Goal: Transaction & Acquisition: Download file/media

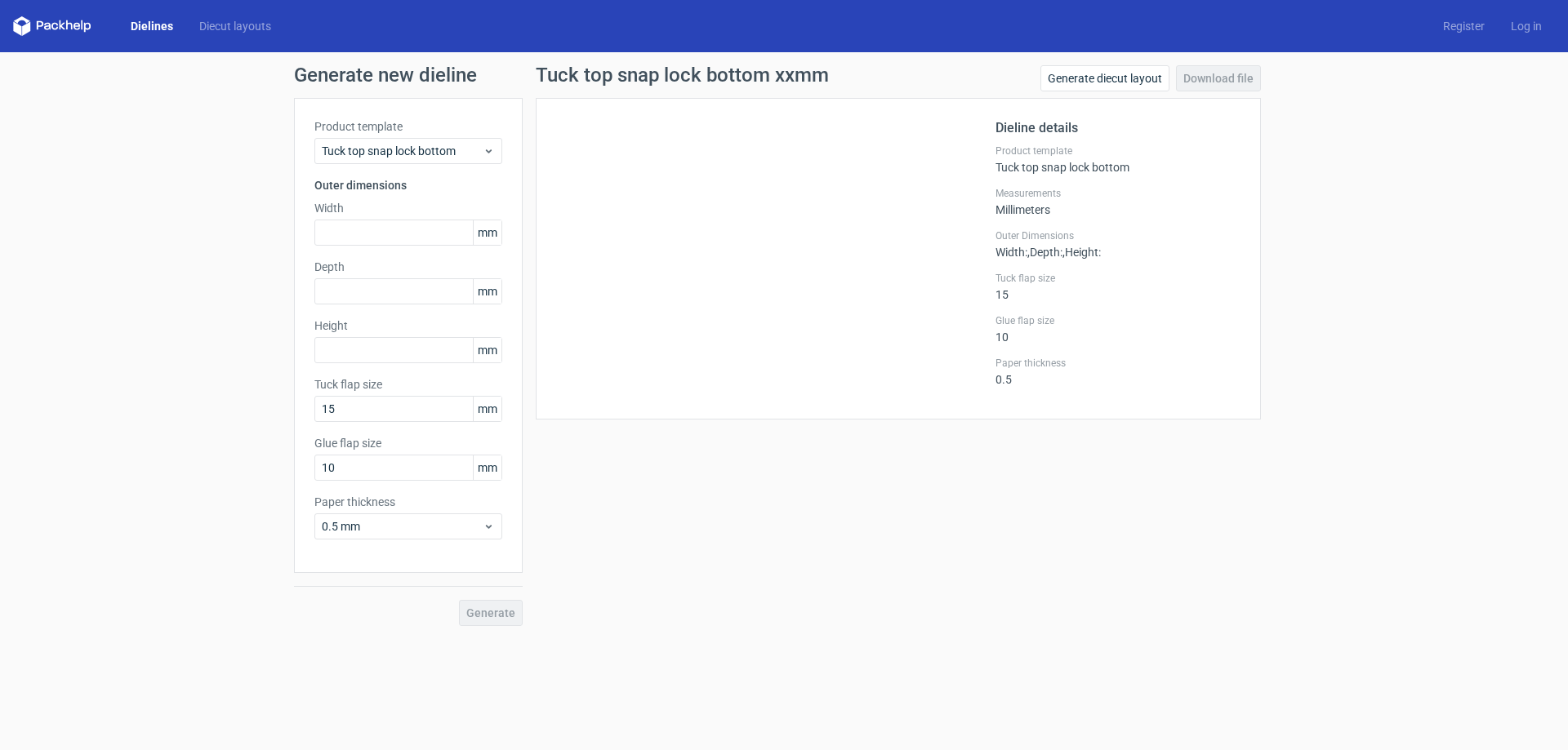
click at [150, 18] on link "Dielines" at bounding box center [152, 25] width 68 height 16
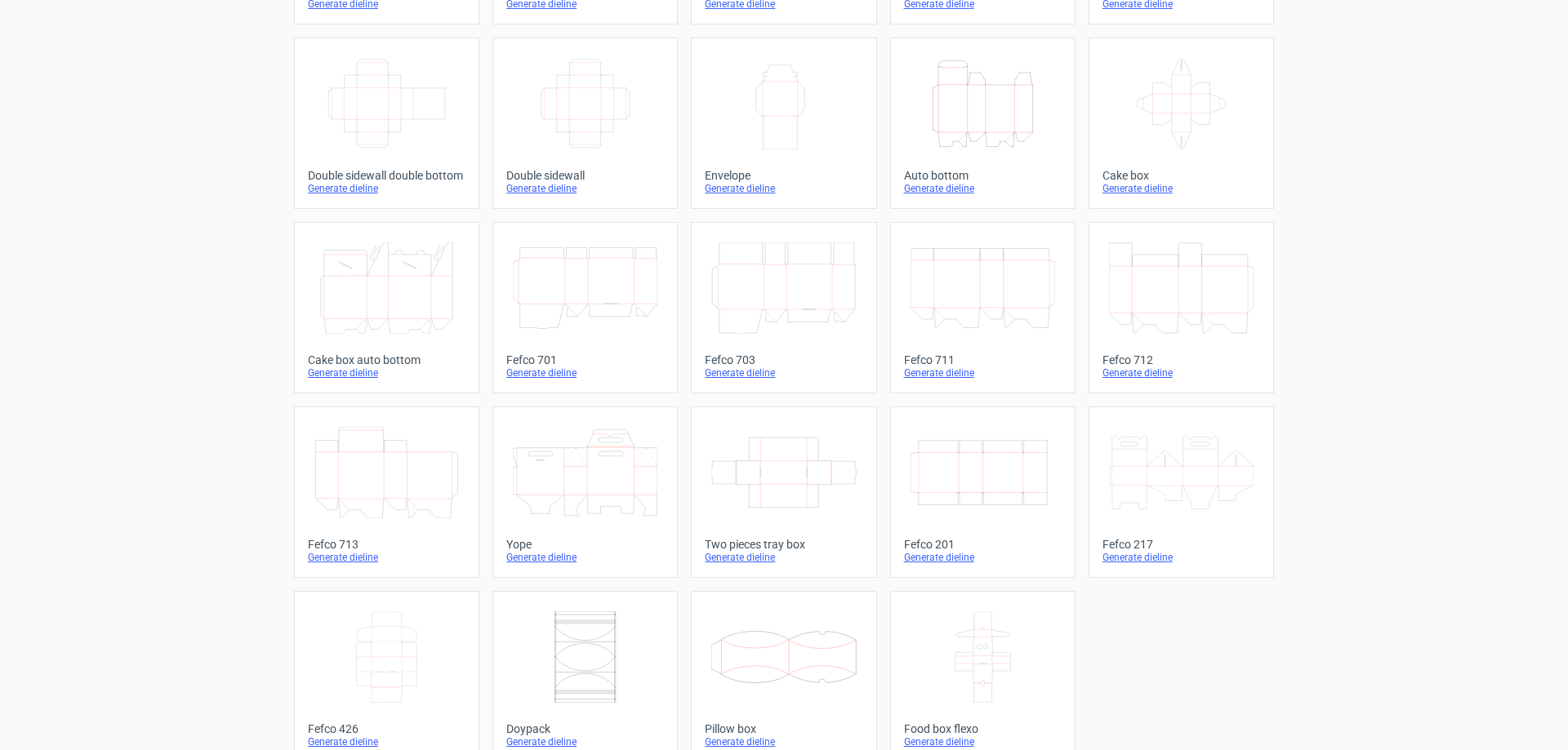
scroll to position [271, 0]
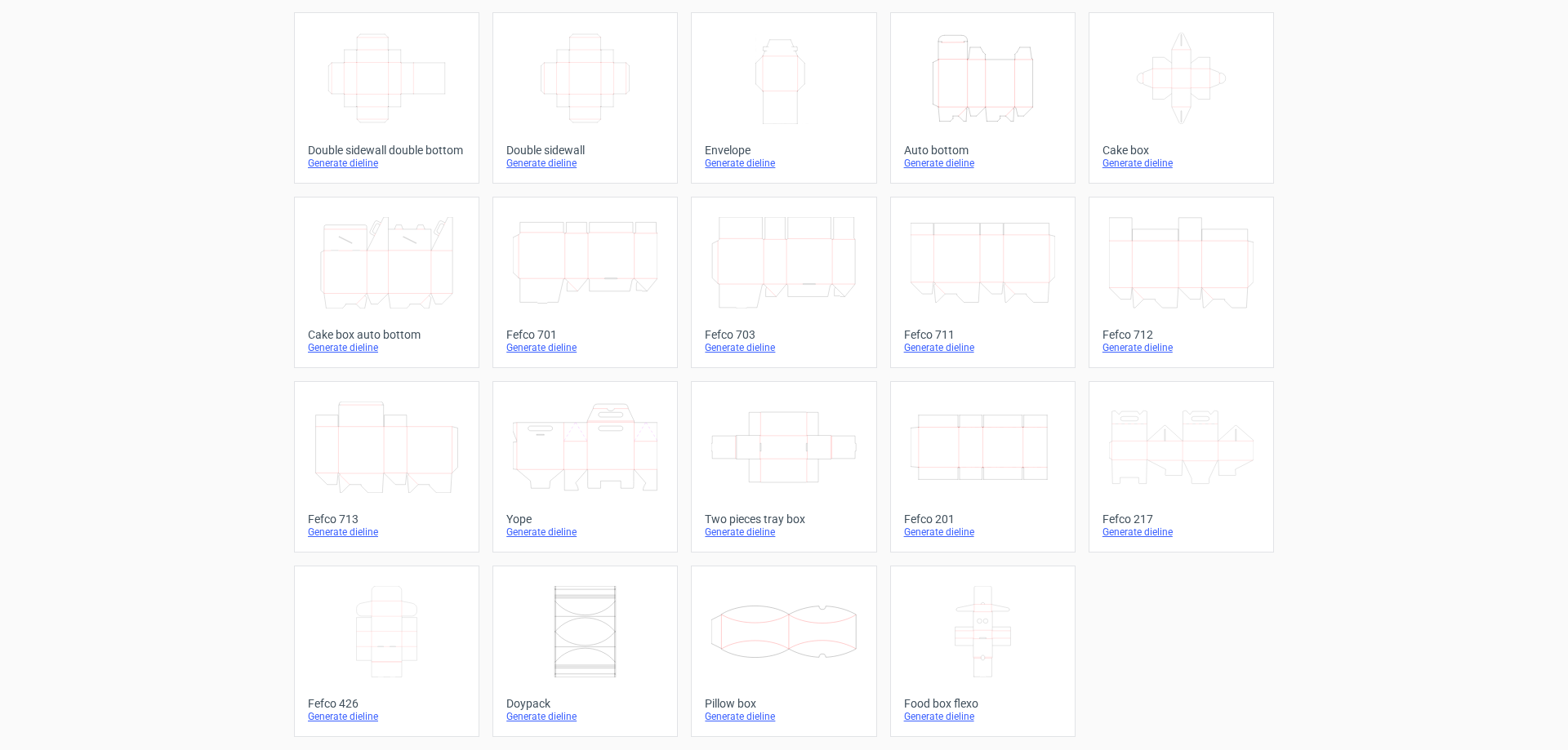
click at [1115, 532] on div "Generate dieline" at bounding box center [1181, 532] width 157 height 13
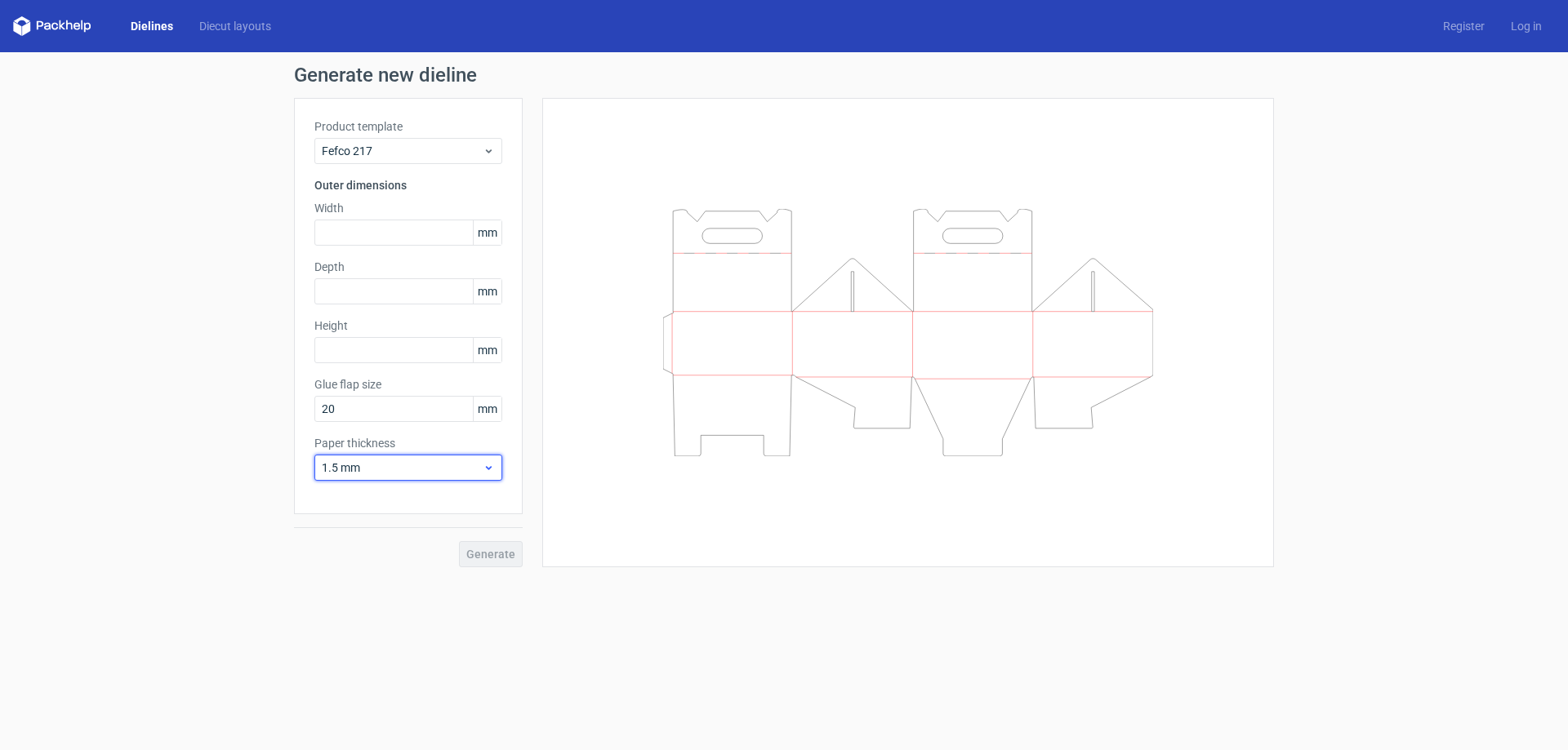
click at [484, 465] on icon at bounding box center [488, 468] width 12 height 13
click at [469, 507] on div "0.4 mm" at bounding box center [408, 504] width 175 height 26
click at [446, 220] on input "text" at bounding box center [408, 232] width 188 height 26
type input "220"
click at [428, 283] on input "text" at bounding box center [408, 291] width 188 height 26
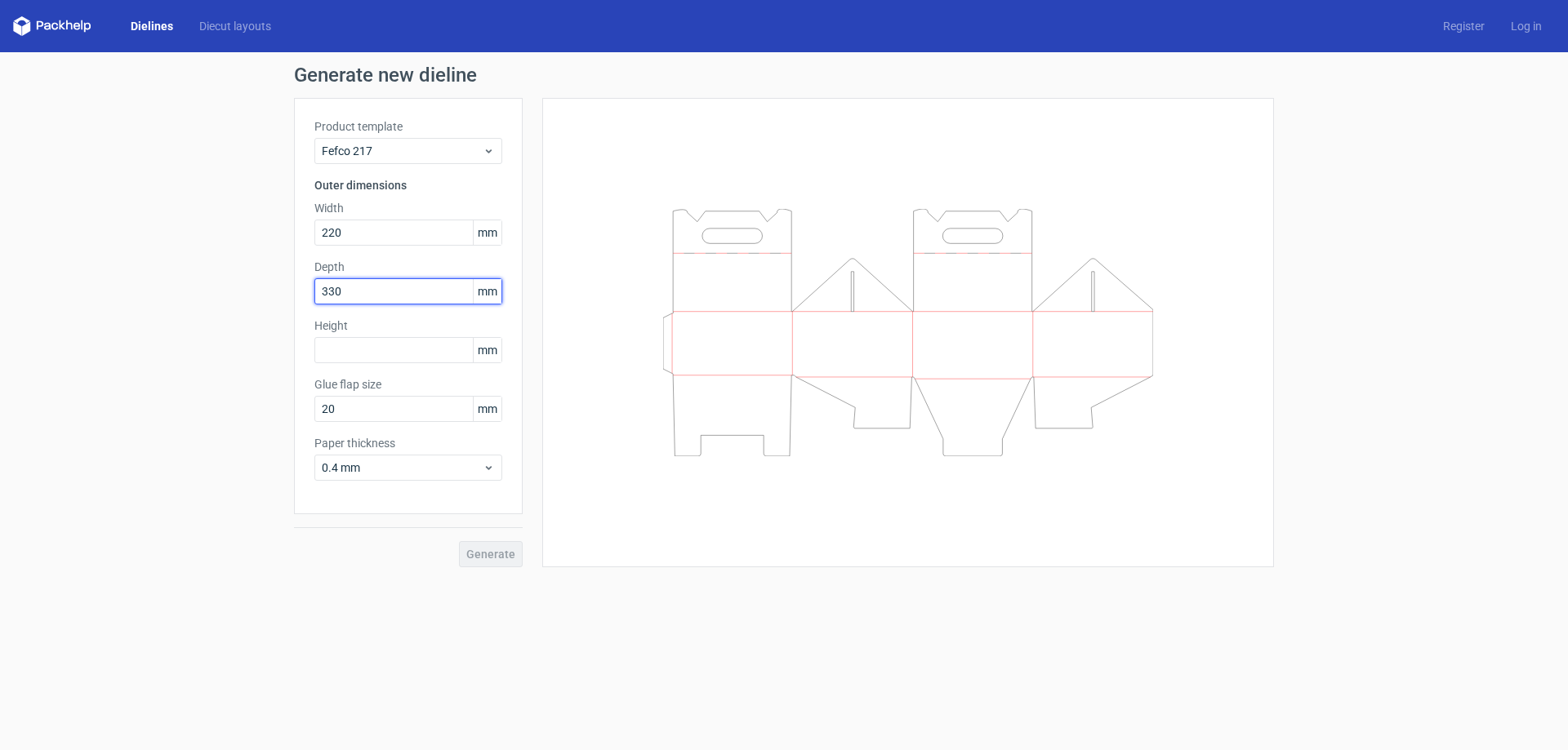
type input "330"
click at [405, 349] on input "text" at bounding box center [408, 350] width 188 height 26
type input "130"
click at [500, 557] on span "Generate" at bounding box center [491, 554] width 49 height 11
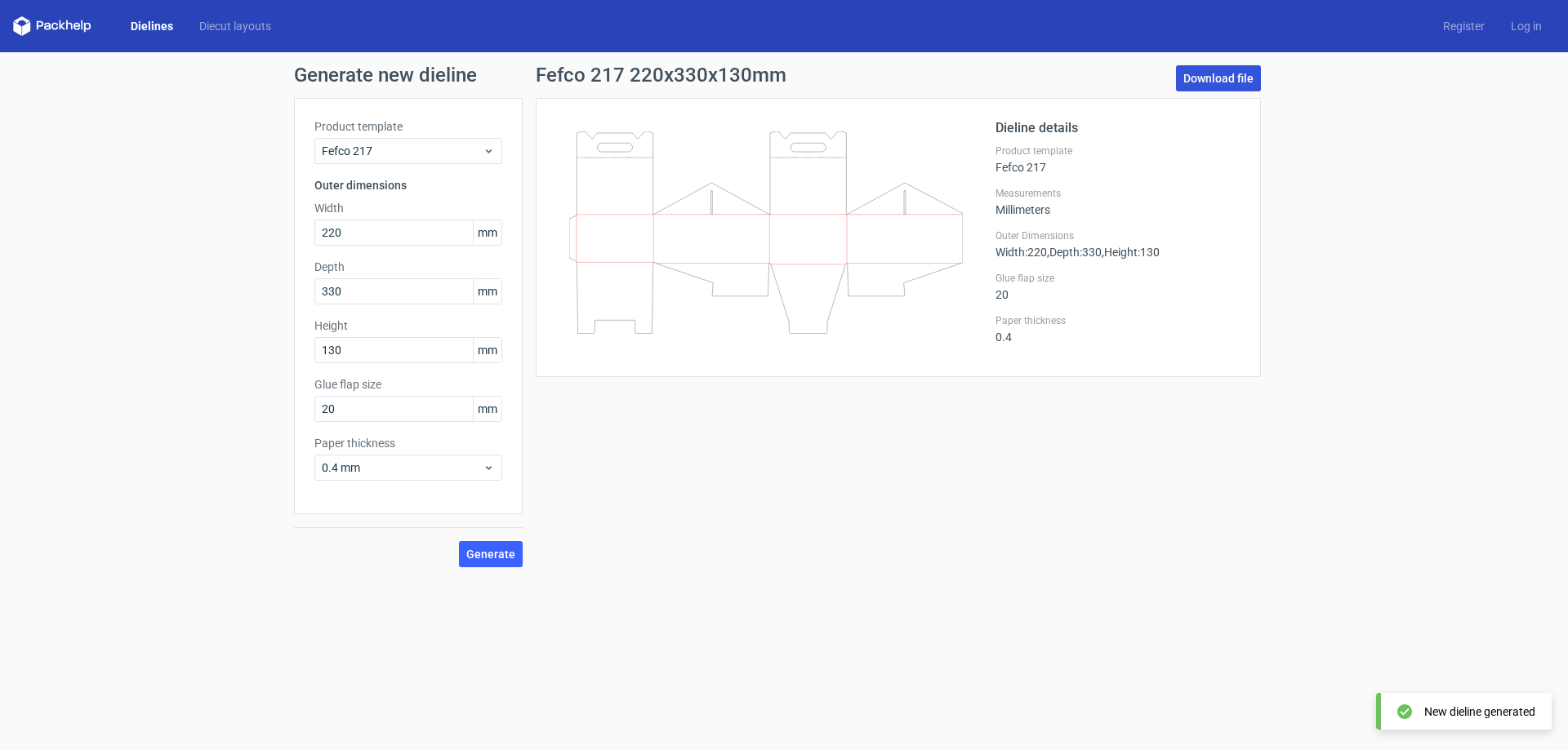
click at [1236, 81] on link "Download file" at bounding box center [1218, 79] width 85 height 26
